Goal: Transaction & Acquisition: Obtain resource

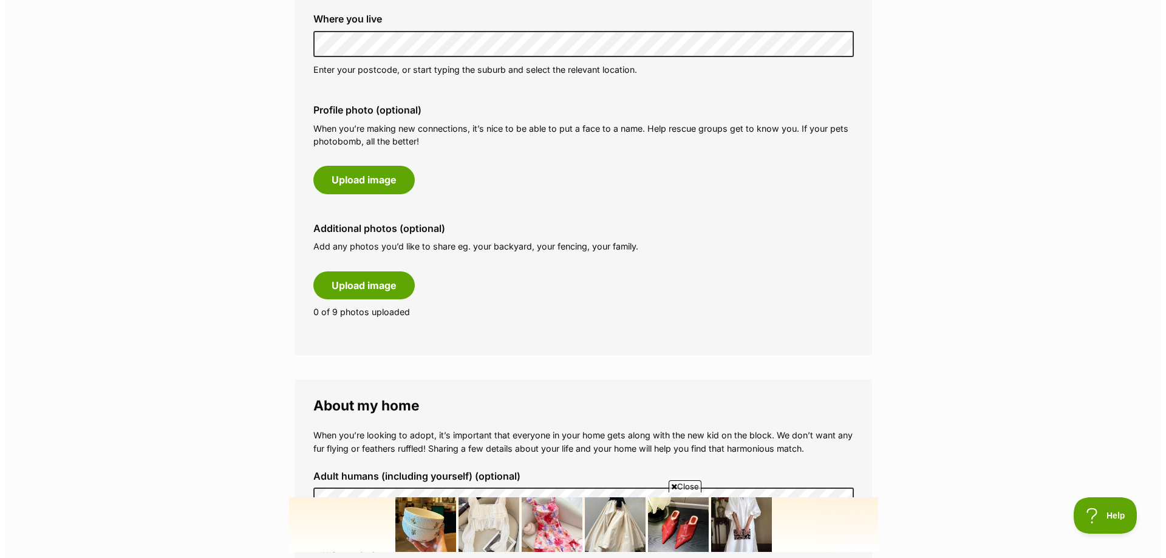
scroll to position [547, 0]
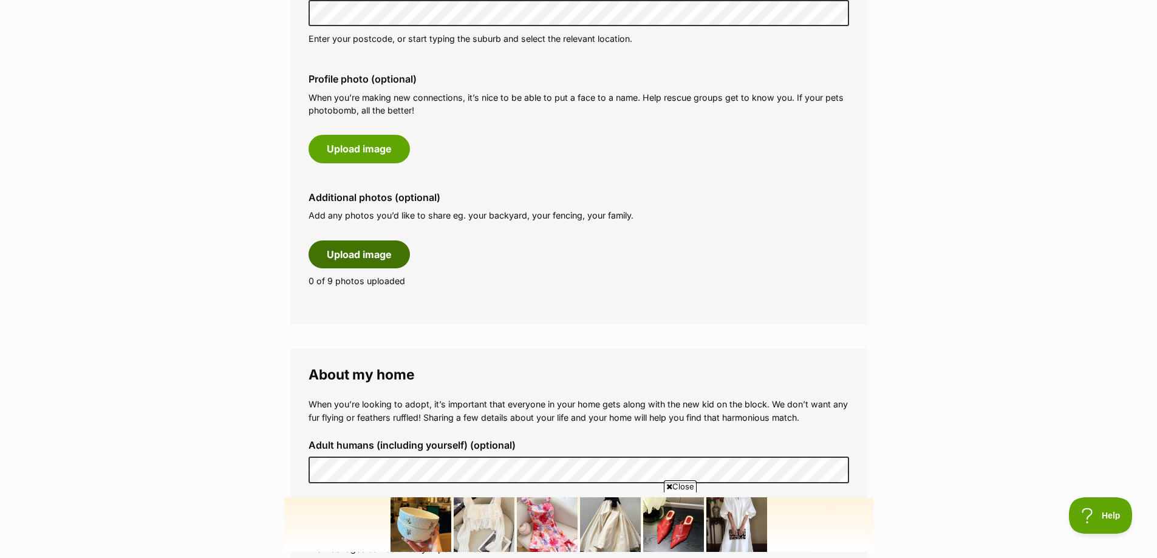
click at [348, 254] on button "Upload image" at bounding box center [359, 255] width 101 height 28
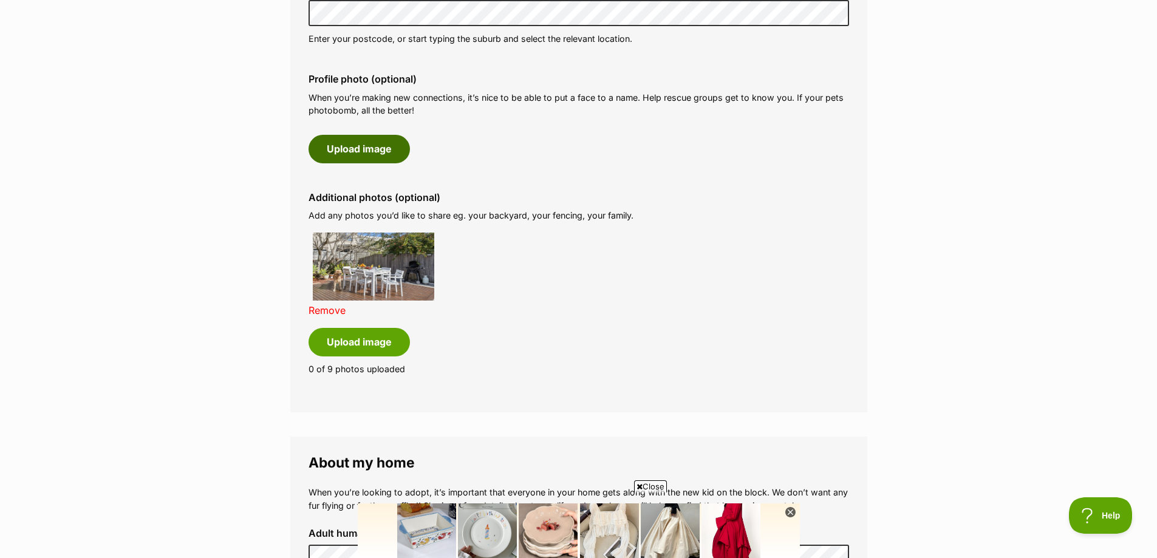
click at [367, 149] on button "Upload image" at bounding box center [359, 149] width 101 height 28
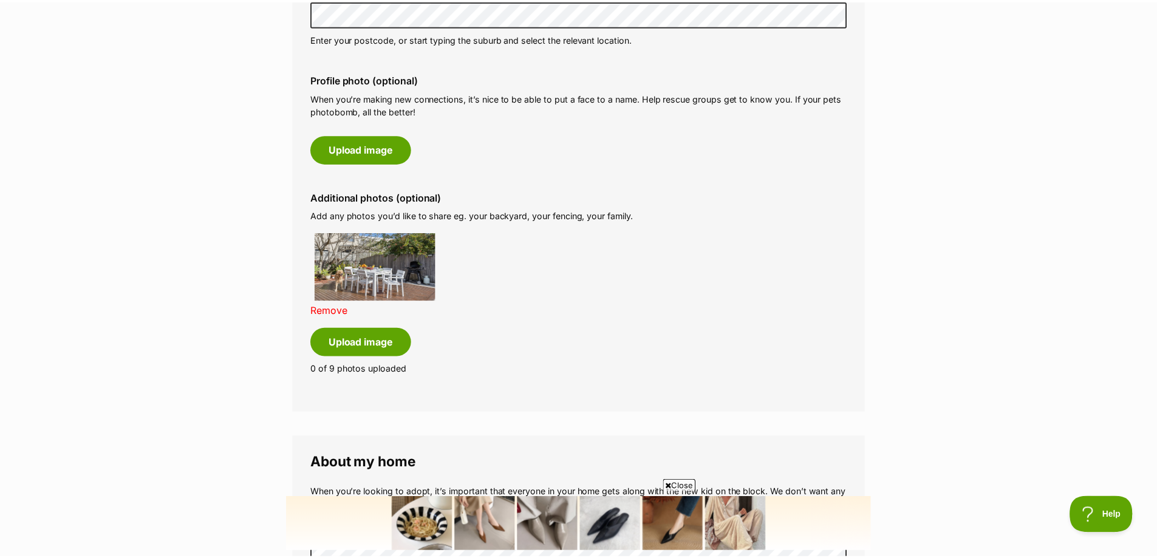
scroll to position [0, 0]
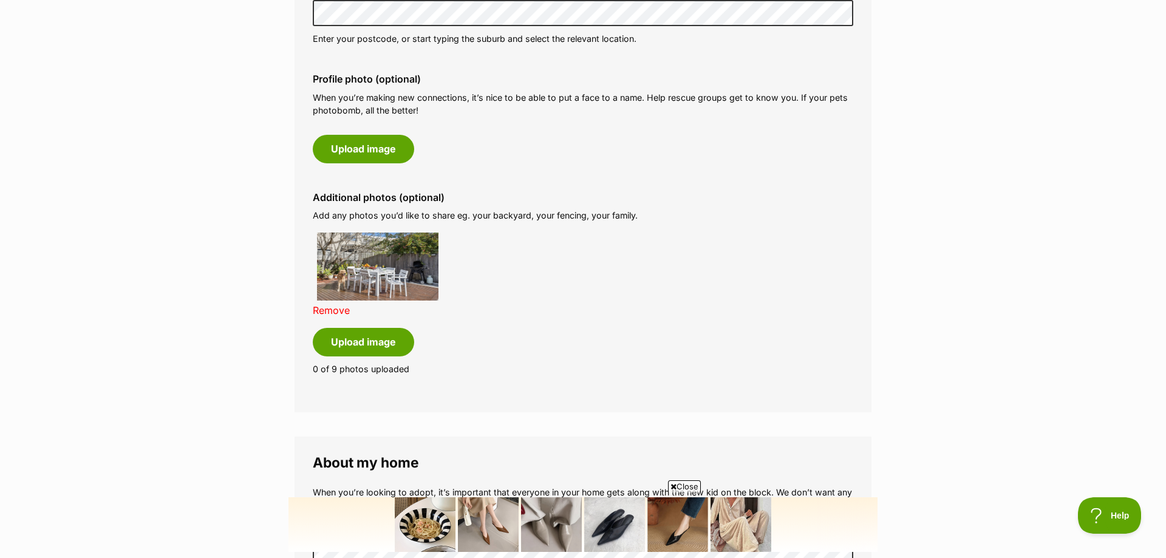
click at [695, 483] on span "Close" at bounding box center [684, 486] width 33 height 12
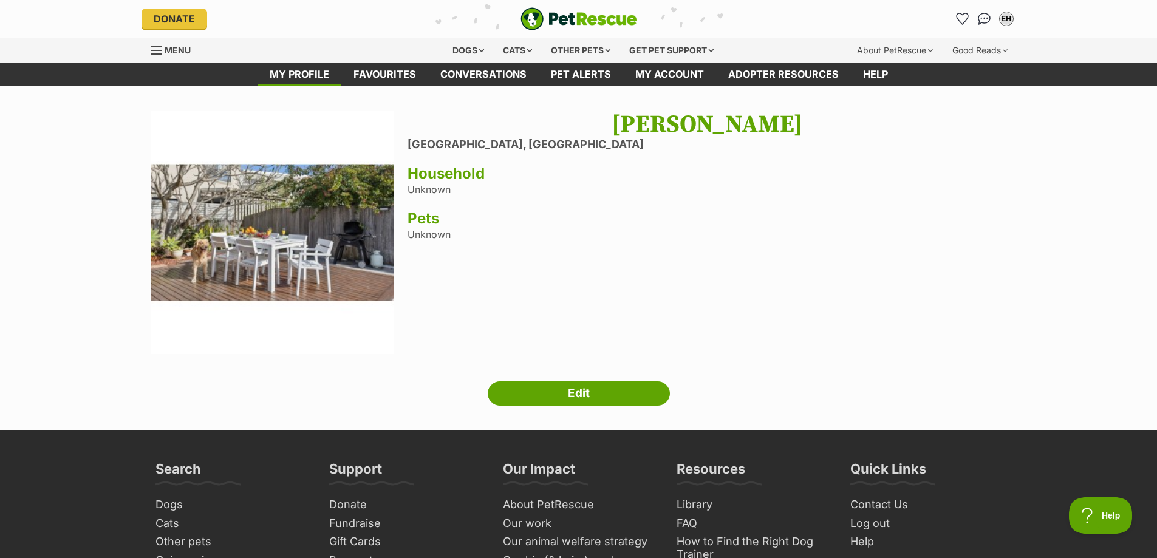
click at [432, 193] on div "Emily Hardman Yamba, New South Wales Household Unknown Pets Unknown" at bounding box center [707, 234] width 599 height 247
click at [584, 389] on link "Edit" at bounding box center [579, 393] width 182 height 24
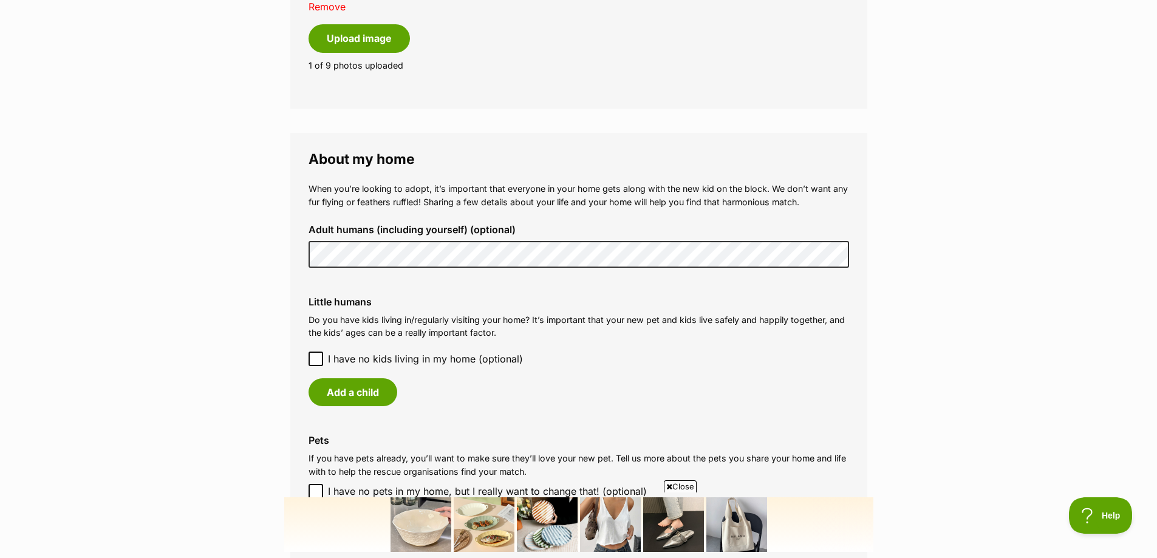
click at [317, 358] on icon at bounding box center [315, 358] width 7 height 5
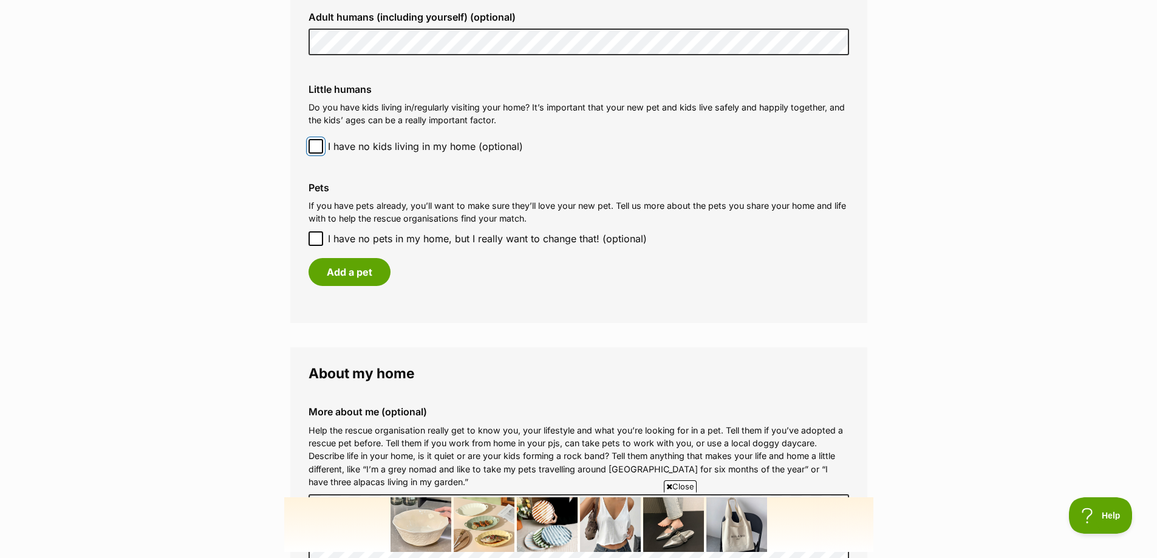
scroll to position [1093, 0]
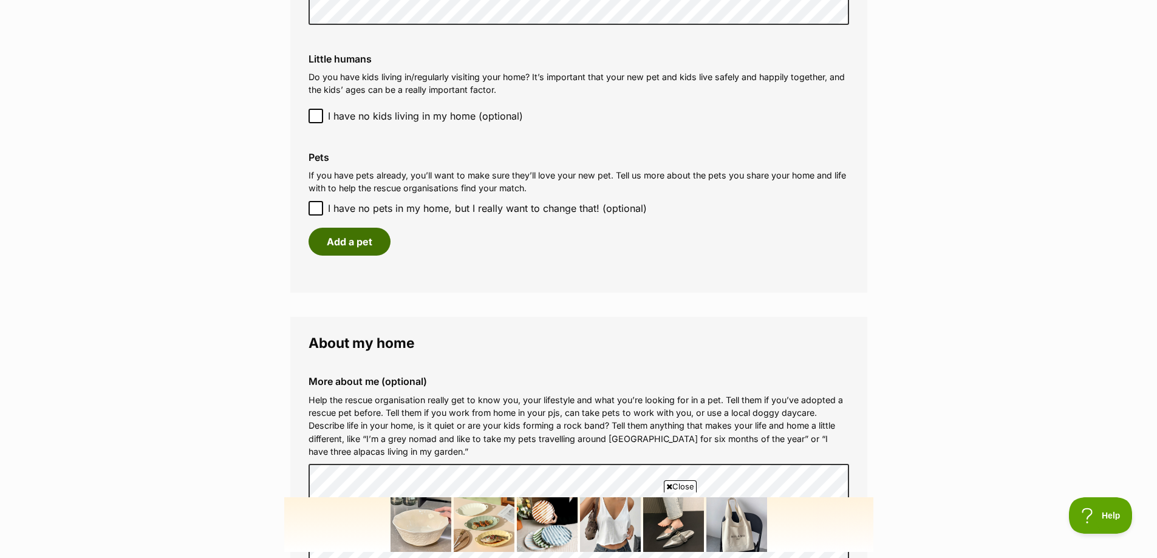
click at [369, 240] on button "Add a pet" at bounding box center [350, 242] width 82 height 28
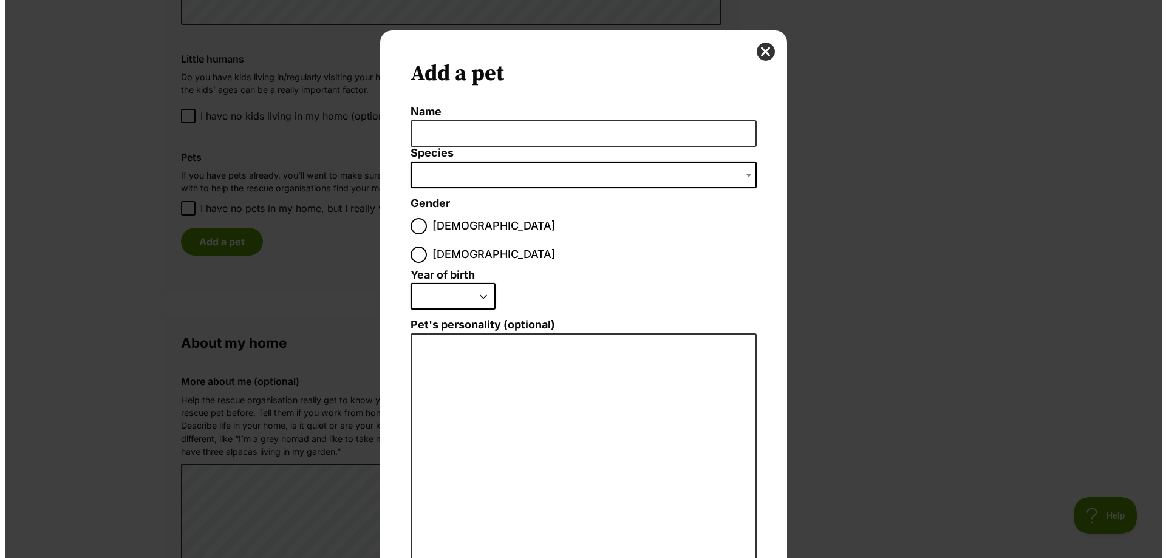
scroll to position [0, 0]
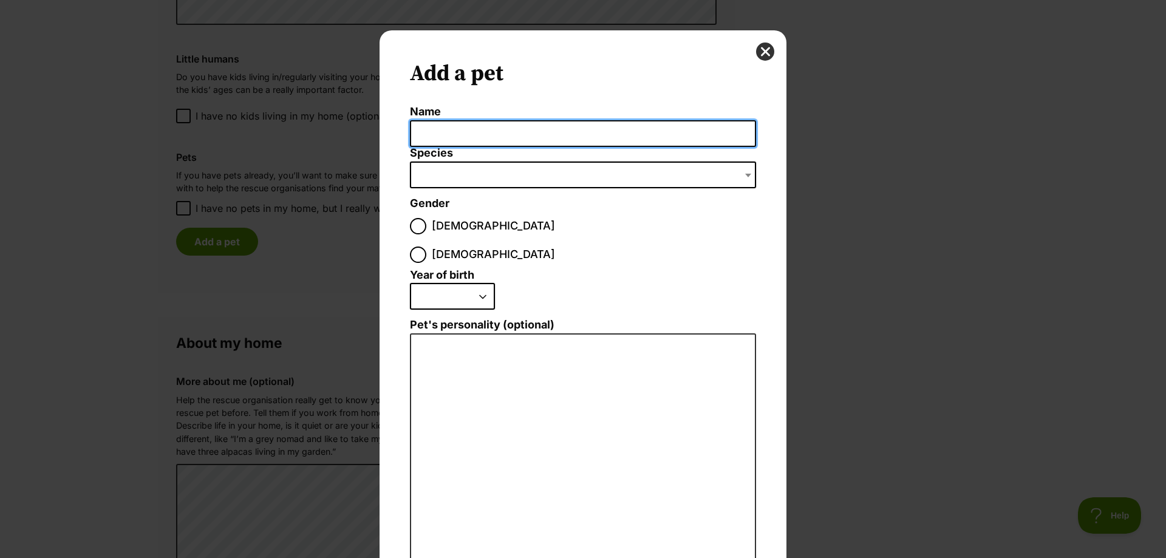
click at [466, 135] on input "Name" at bounding box center [583, 133] width 346 height 27
type input "[PERSON_NAME]"
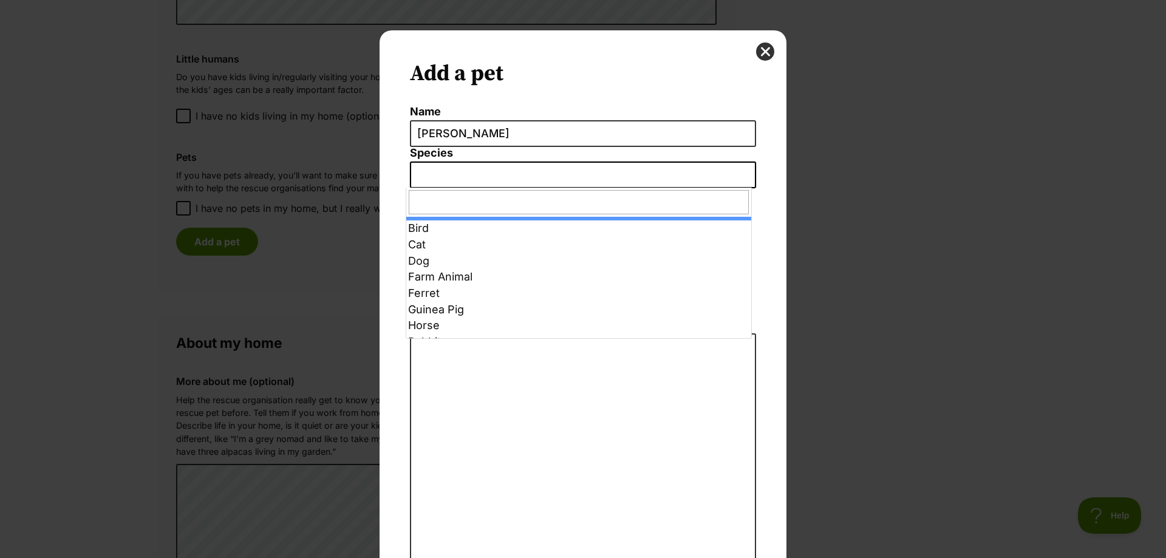
click at [584, 174] on span "Dialog Window - Close (Press escape to close)" at bounding box center [583, 175] width 346 height 27
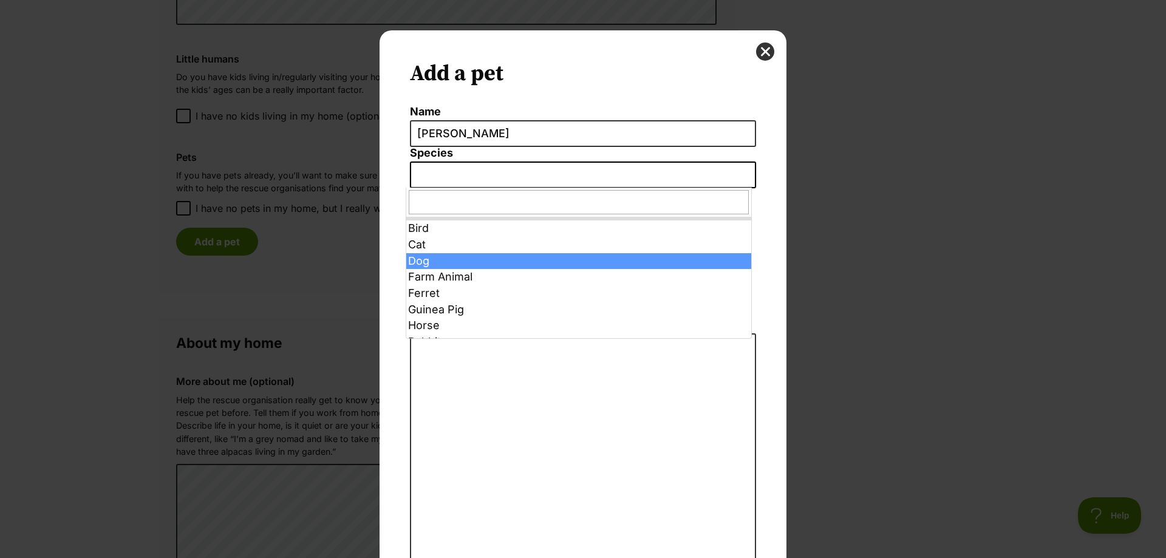
select select "1"
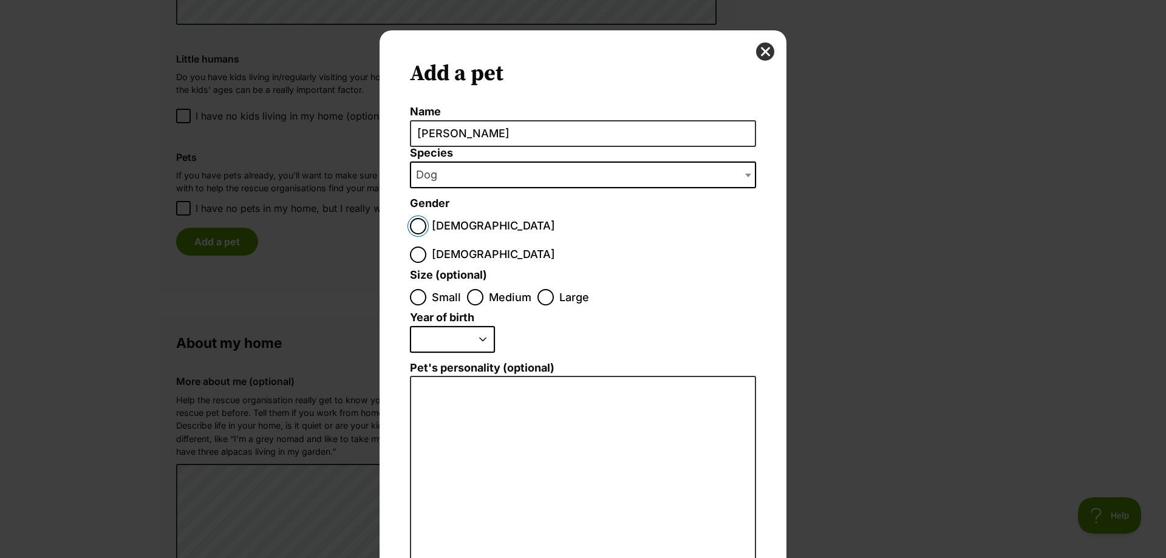
click at [412, 225] on input "Male" at bounding box center [418, 226] width 16 height 16
radio input "true"
click at [541, 289] on input "Large" at bounding box center [545, 297] width 16 height 16
radio input "true"
click at [468, 326] on select "2025 2024 2023 2022 2021 2020 2019 2018 2017 2016 2015 2014 2013 2012 2011 2010…" at bounding box center [452, 339] width 85 height 27
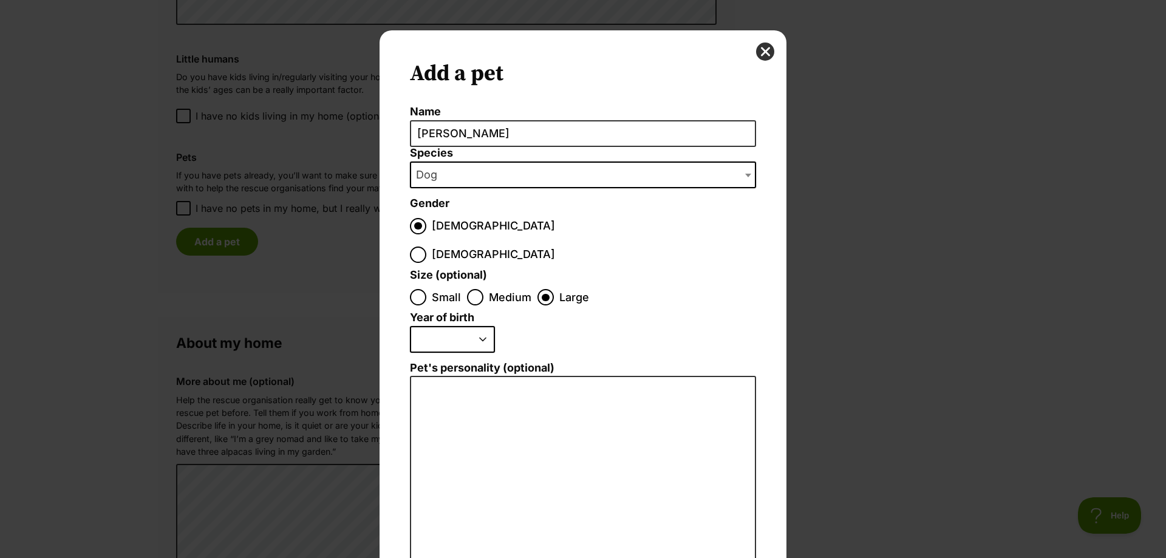
select select "2023"
click at [410, 326] on select "2025 2024 2023 2022 2021 2020 2019 2018 2017 2016 2015 2014 2013 2012 2011 2010…" at bounding box center [452, 339] width 85 height 27
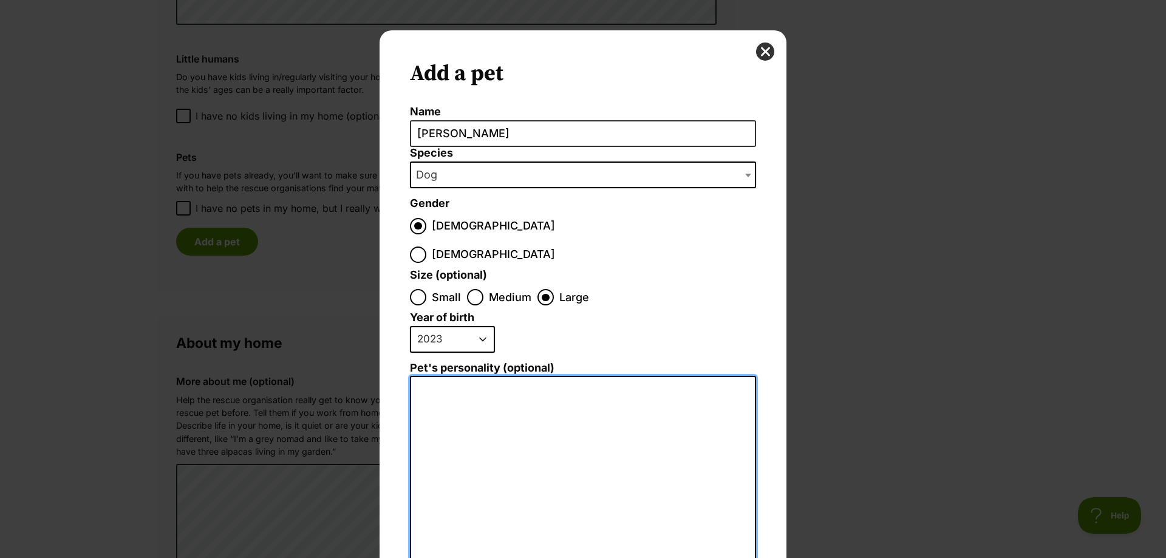
click at [463, 390] on textarea "Pet's personality (optional)" at bounding box center [583, 509] width 346 height 266
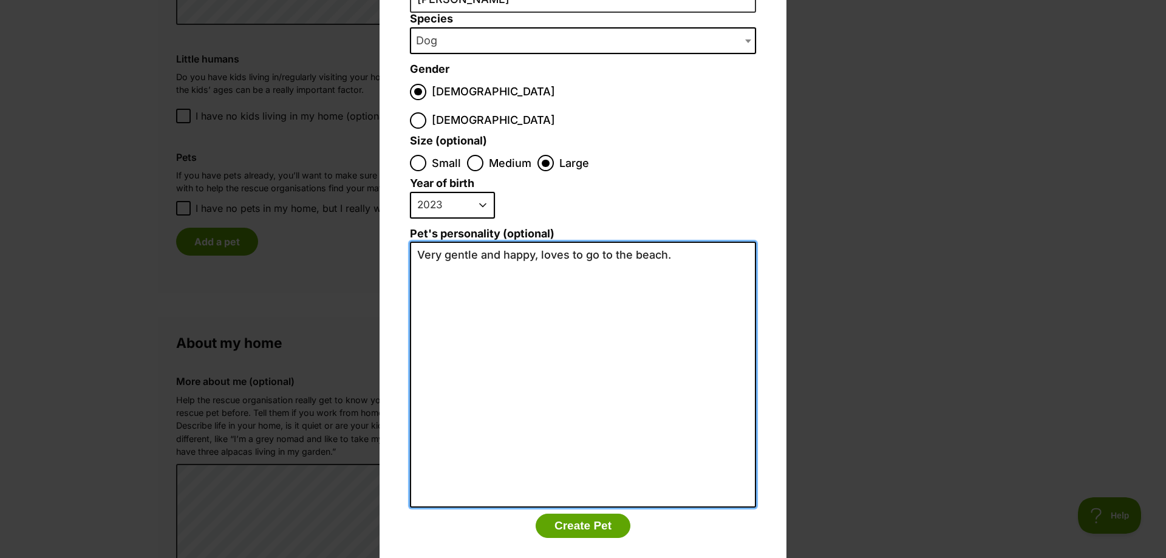
drag, startPoint x: 530, startPoint y: 229, endPoint x: 500, endPoint y: 230, distance: 29.2
click at [500, 242] on textarea "Very gentle and happy, loves to go to the beach." at bounding box center [583, 375] width 346 height 266
type textarea "Very gentle and beautiful personality, loves to go to the beach."
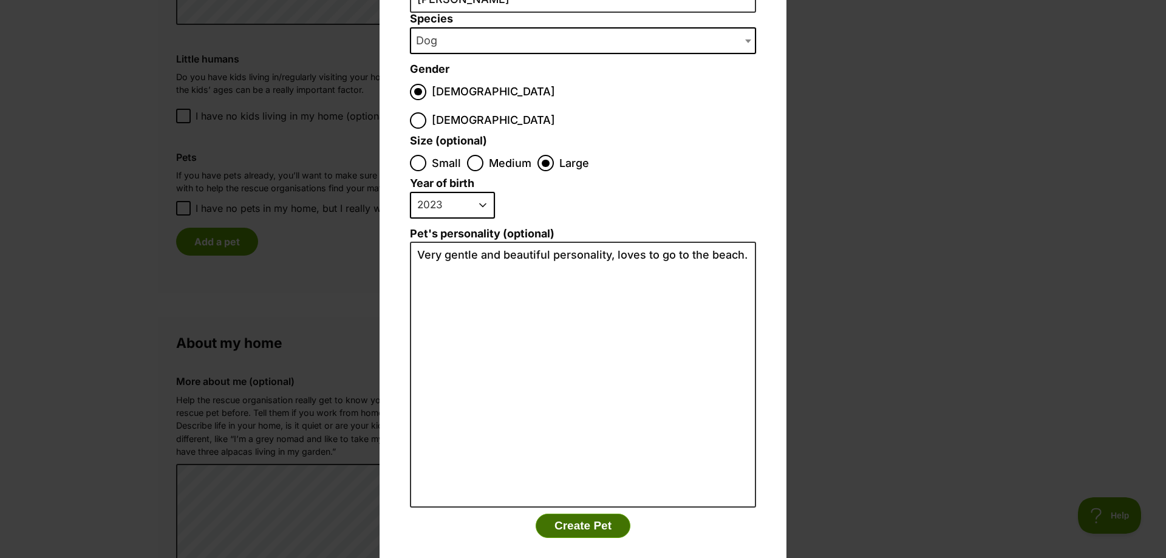
click at [577, 514] on button "Create Pet" at bounding box center [583, 526] width 95 height 24
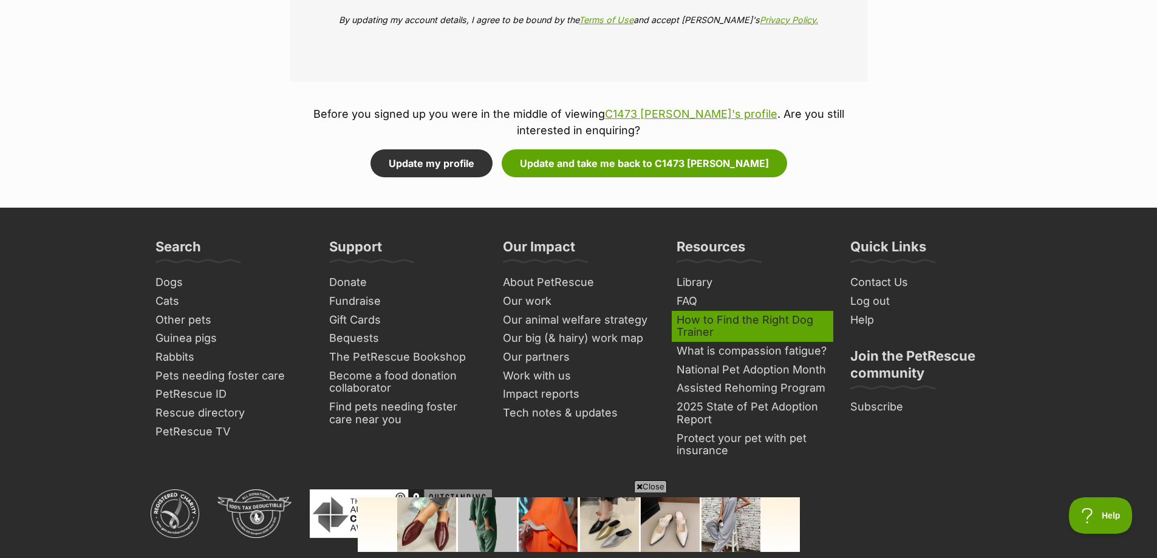
scroll to position [1761, 0]
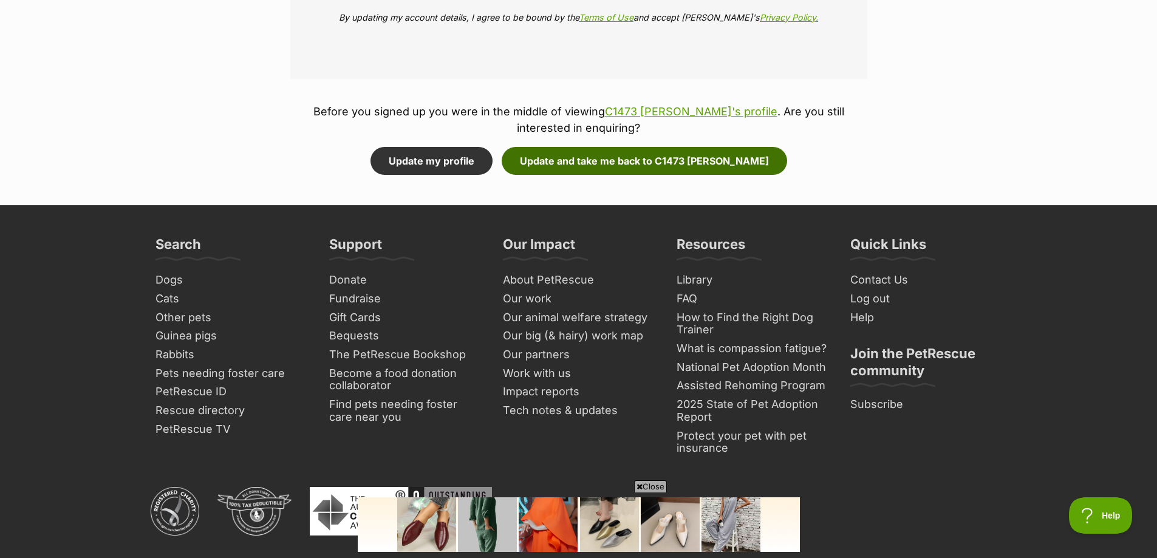
click at [671, 165] on button "Update and take me back to C1473 [PERSON_NAME]" at bounding box center [644, 161] width 285 height 28
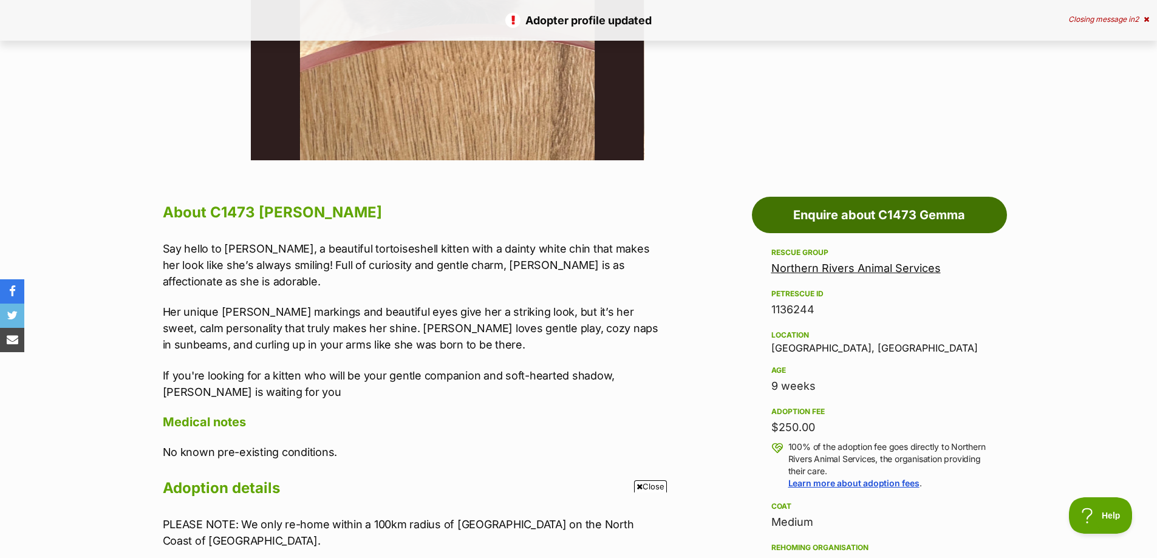
click at [834, 215] on link "Enquire about C1473 Gemma" at bounding box center [879, 215] width 255 height 36
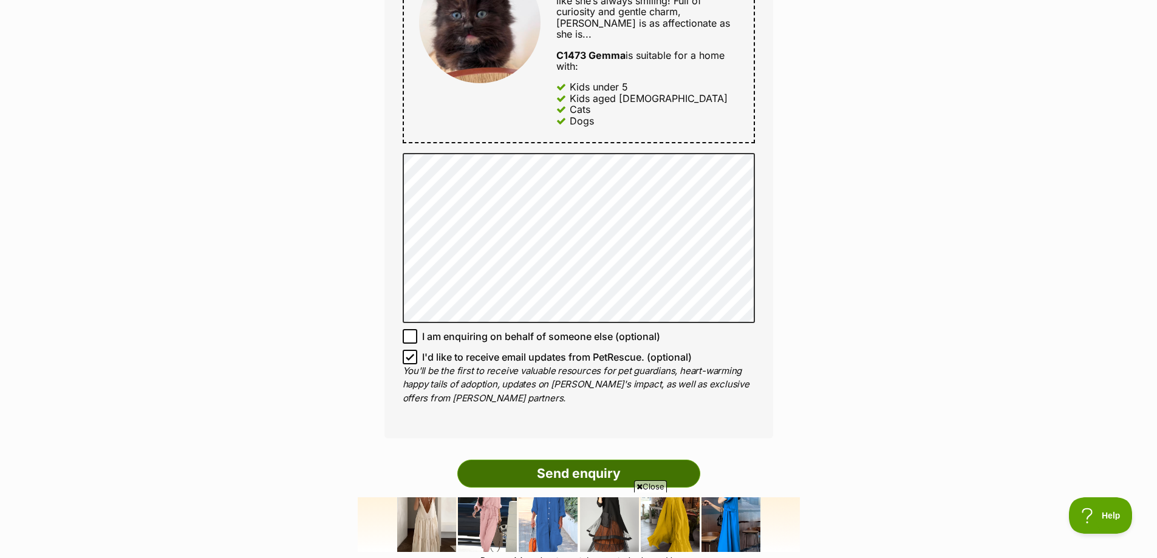
click at [575, 463] on input "Send enquiry" at bounding box center [578, 474] width 243 height 28
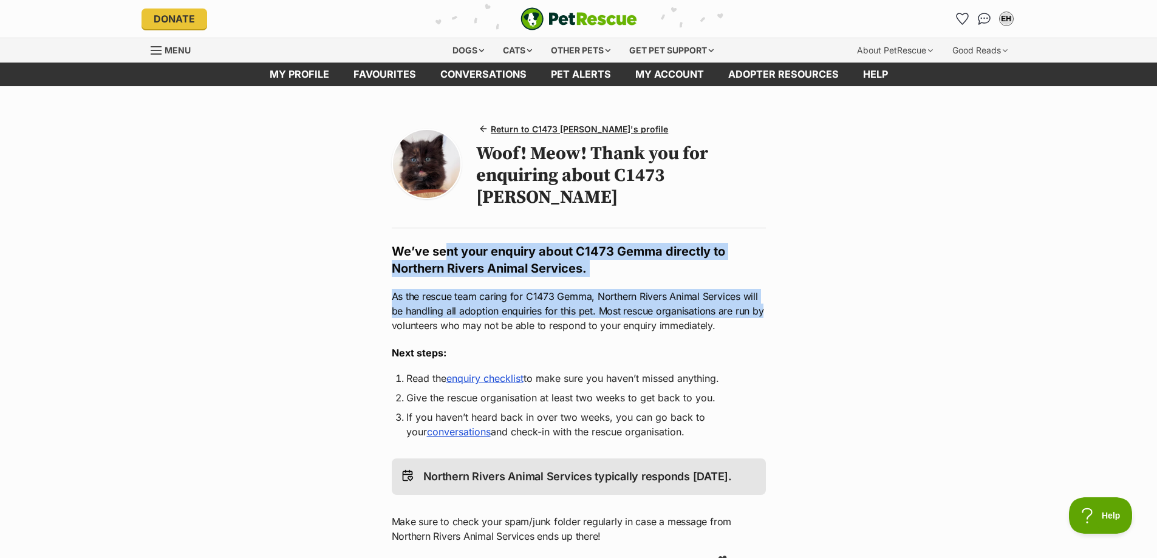
drag, startPoint x: 443, startPoint y: 227, endPoint x: 904, endPoint y: 283, distance: 463.7
click at [904, 283] on main "Return to C1473 Gemma's profile Woof! Meow! Thank you for enquiring about C1473…" at bounding box center [578, 441] width 1157 height 711
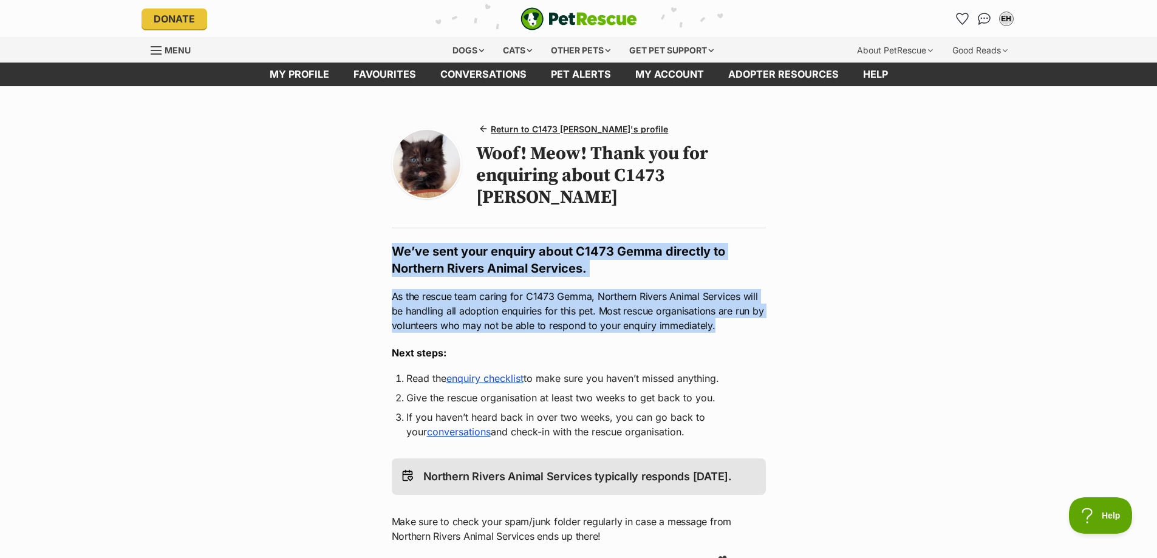
drag, startPoint x: 378, startPoint y: 231, endPoint x: 925, endPoint y: 302, distance: 551.8
click at [925, 302] on main "Return to C1473 Gemma's profile Woof! Meow! Thank you for enquiring about C1473…" at bounding box center [578, 441] width 1157 height 711
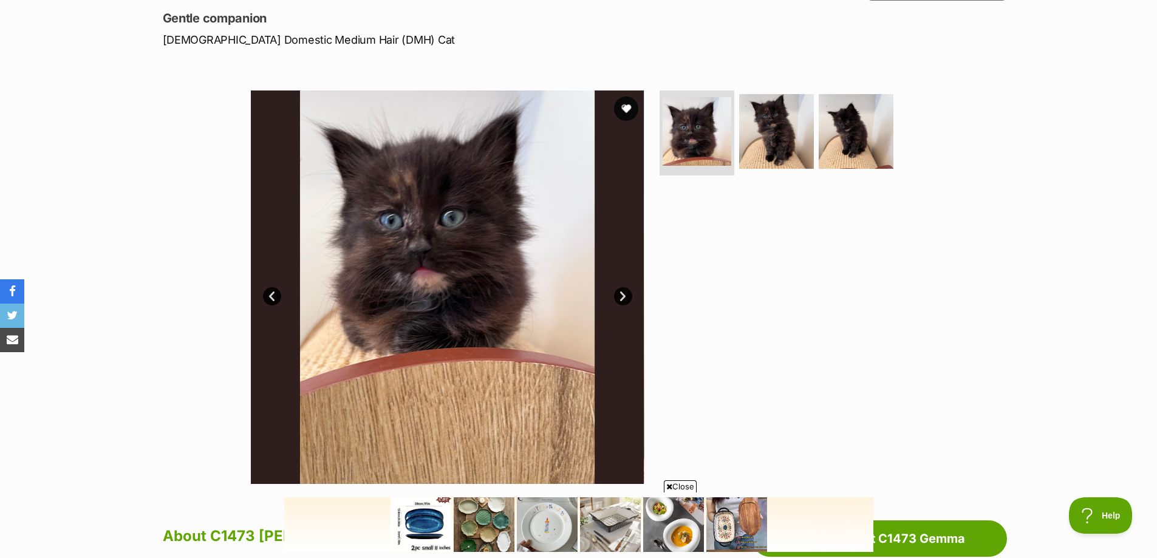
scroll to position [121, 0]
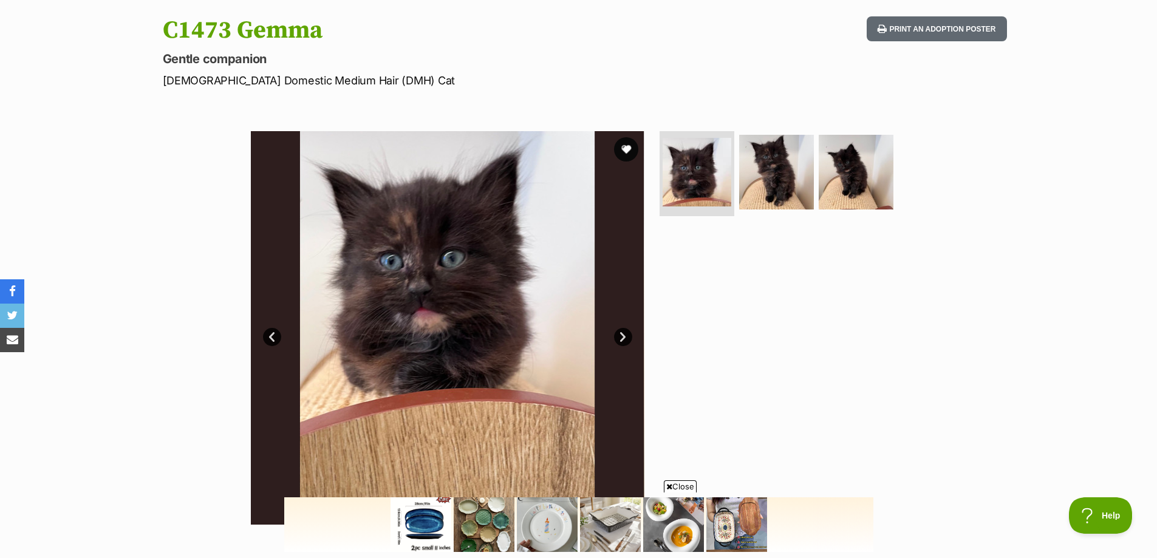
click at [619, 335] on link "Next" at bounding box center [623, 337] width 18 height 18
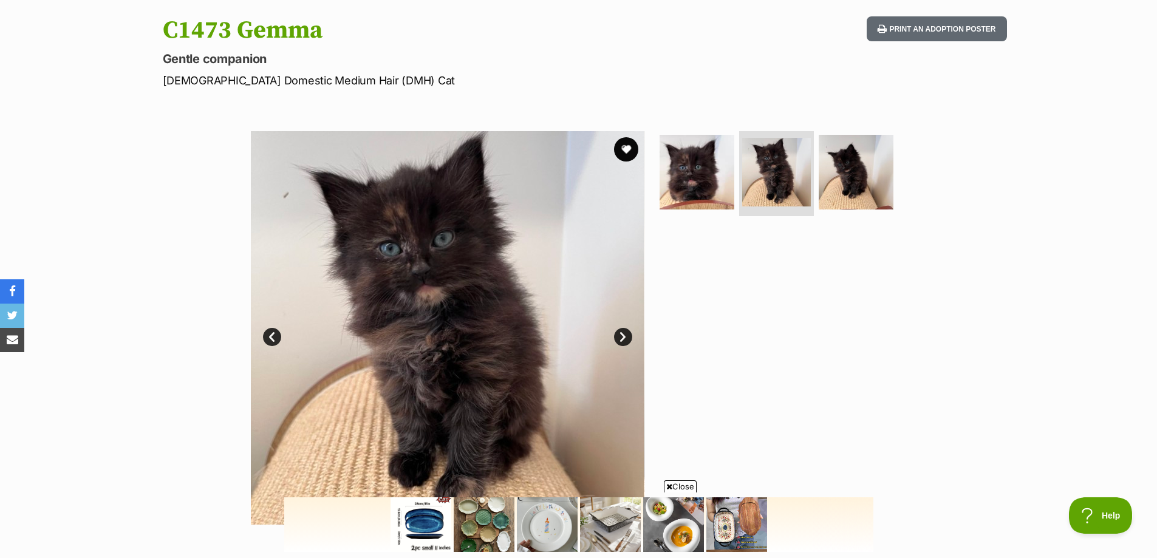
click at [619, 335] on link "Next" at bounding box center [623, 337] width 18 height 18
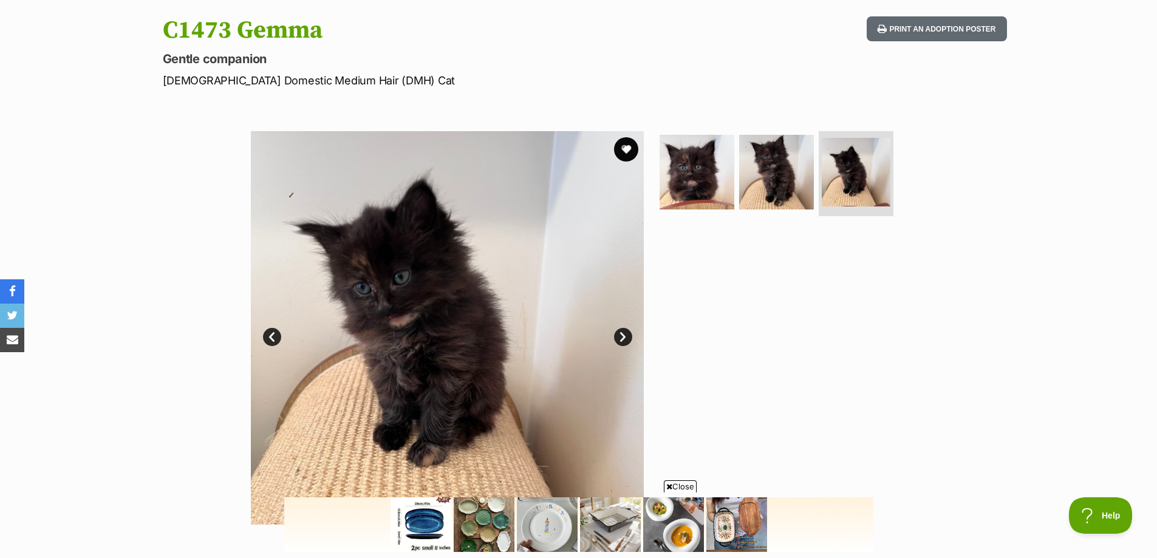
click at [619, 335] on link "Next" at bounding box center [623, 337] width 18 height 18
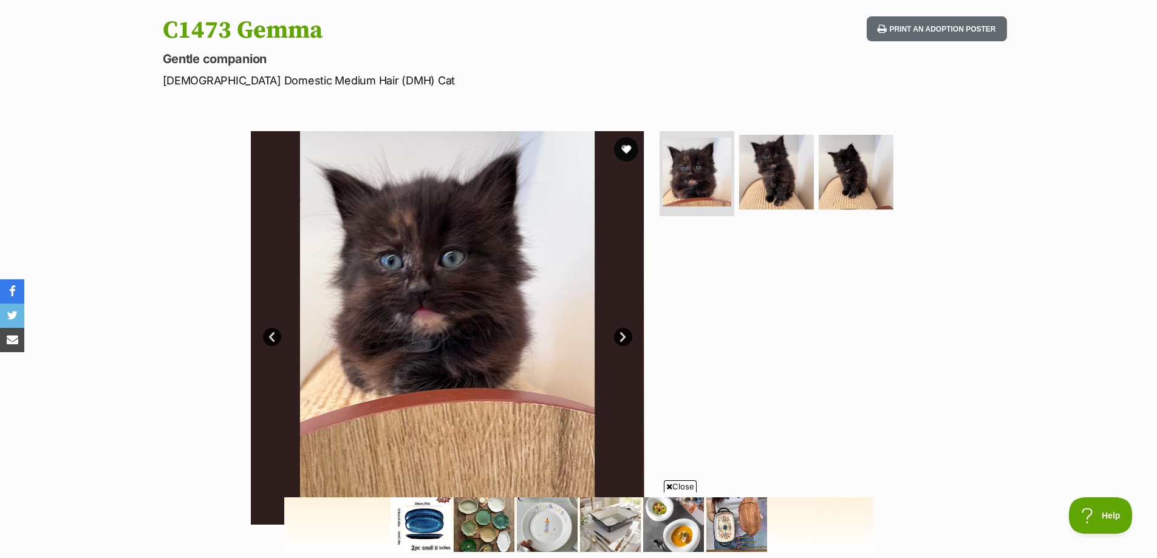
click at [626, 335] on link "Next" at bounding box center [623, 337] width 18 height 18
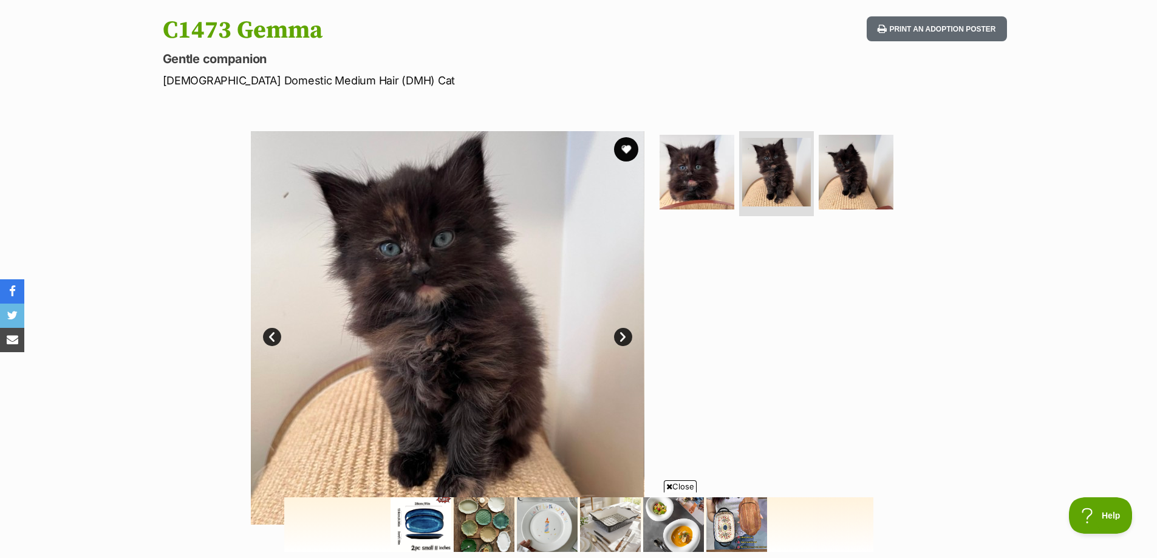
click at [626, 335] on link "Next" at bounding box center [623, 337] width 18 height 18
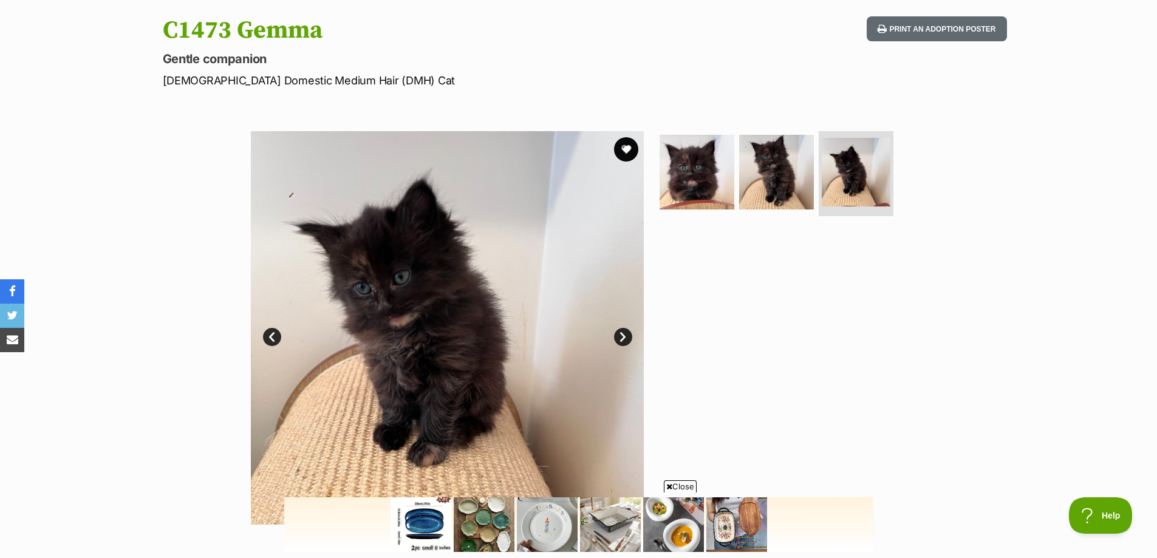
click at [626, 335] on link "Next" at bounding box center [623, 337] width 18 height 18
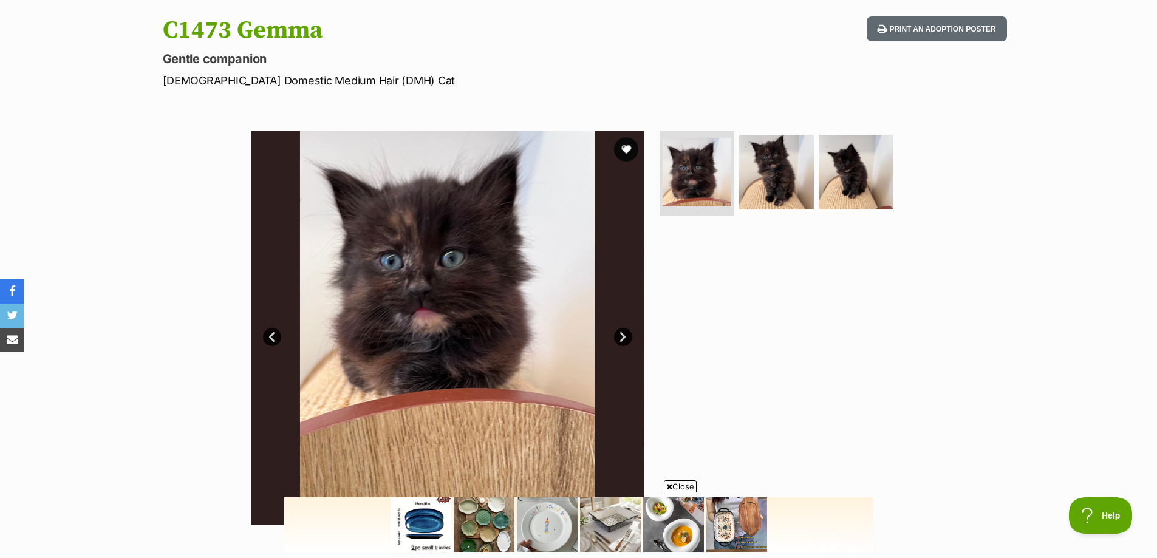
click at [916, 289] on section "Available 1 of 3 images 1 of 3 images 1 of 3 images Next Prev 1 2 3" at bounding box center [579, 319] width 692 height 412
click at [793, 173] on img at bounding box center [776, 172] width 78 height 78
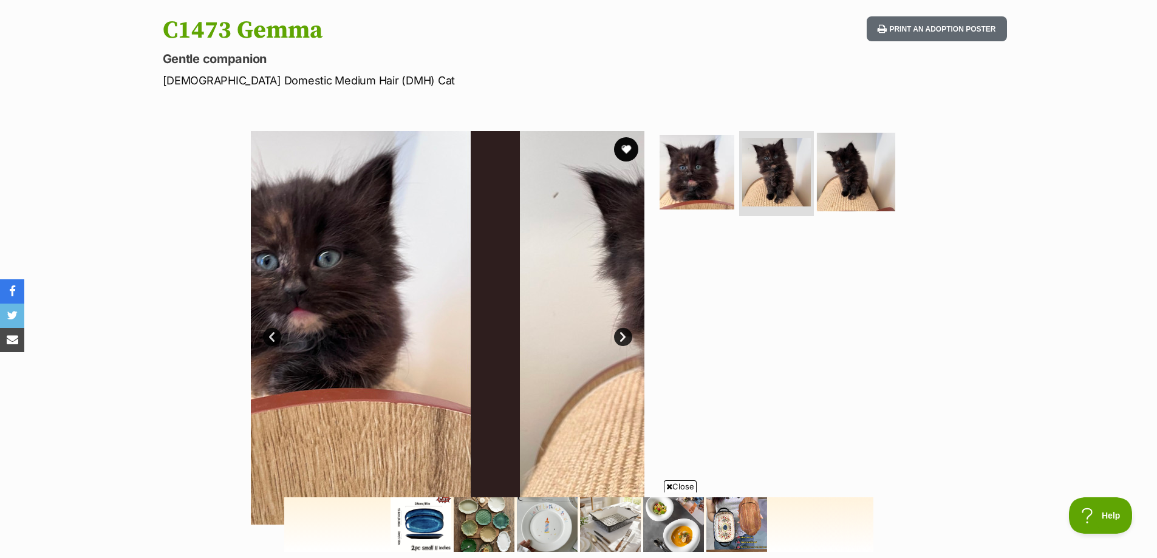
click at [856, 177] on img at bounding box center [856, 172] width 78 height 78
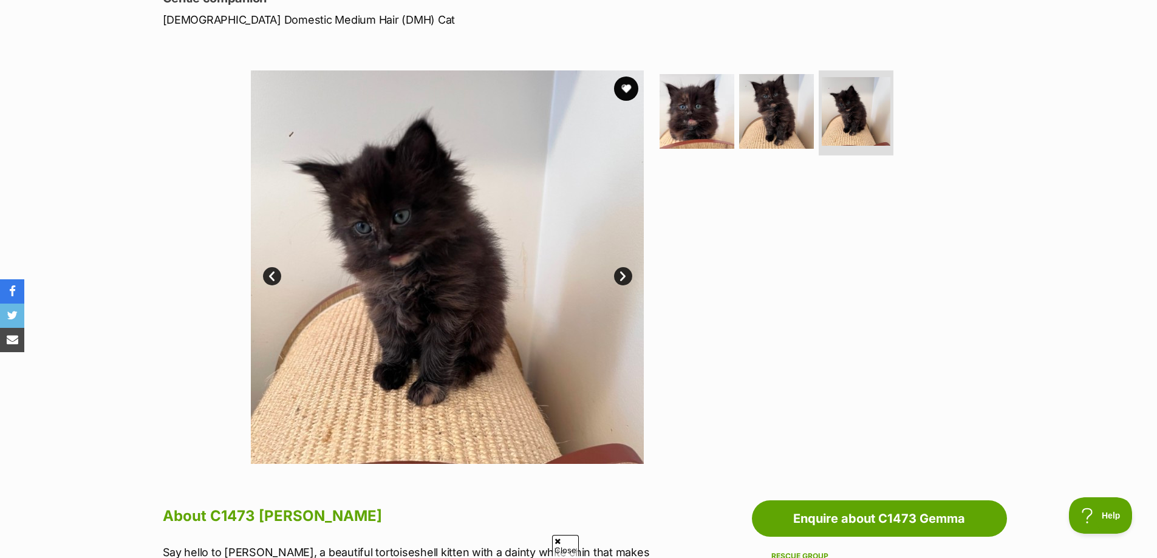
scroll to position [0, 0]
click at [692, 106] on img at bounding box center [697, 111] width 78 height 78
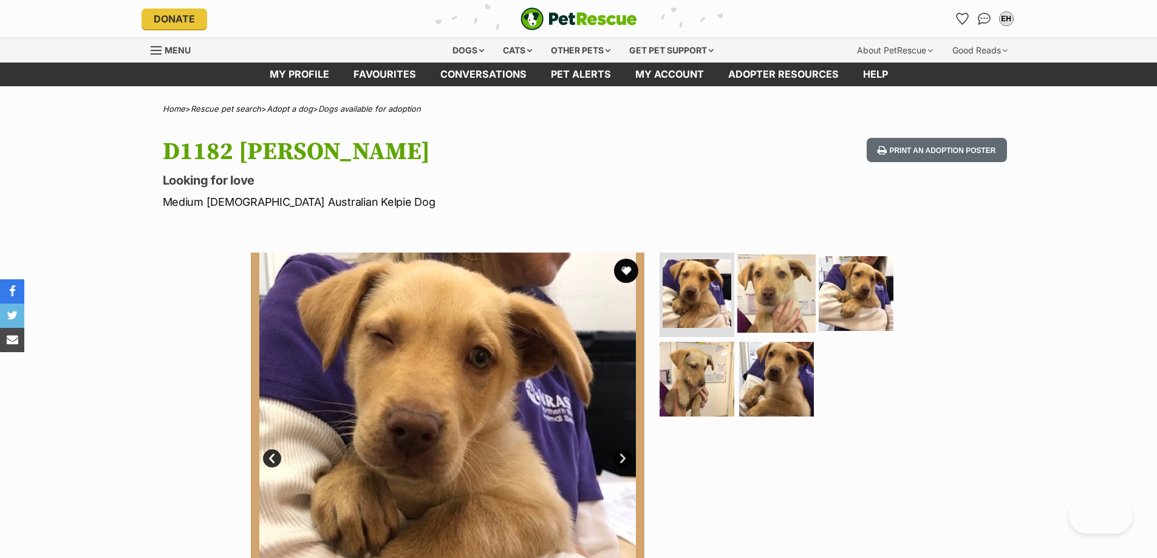
click at [783, 290] on img at bounding box center [776, 293] width 78 height 78
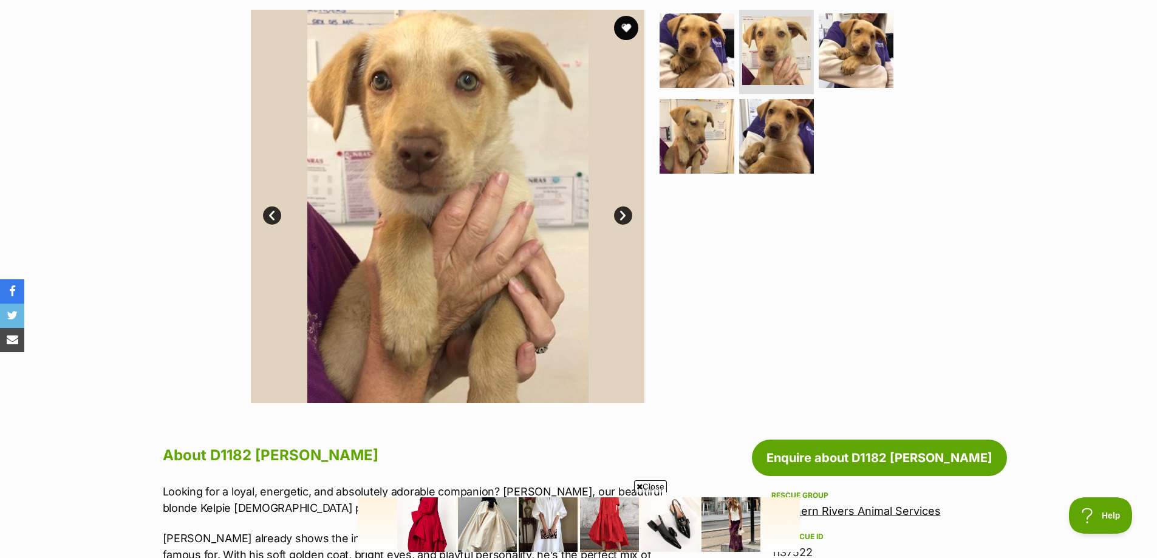
scroll to position [182, 0]
